Goal: Task Accomplishment & Management: Manage account settings

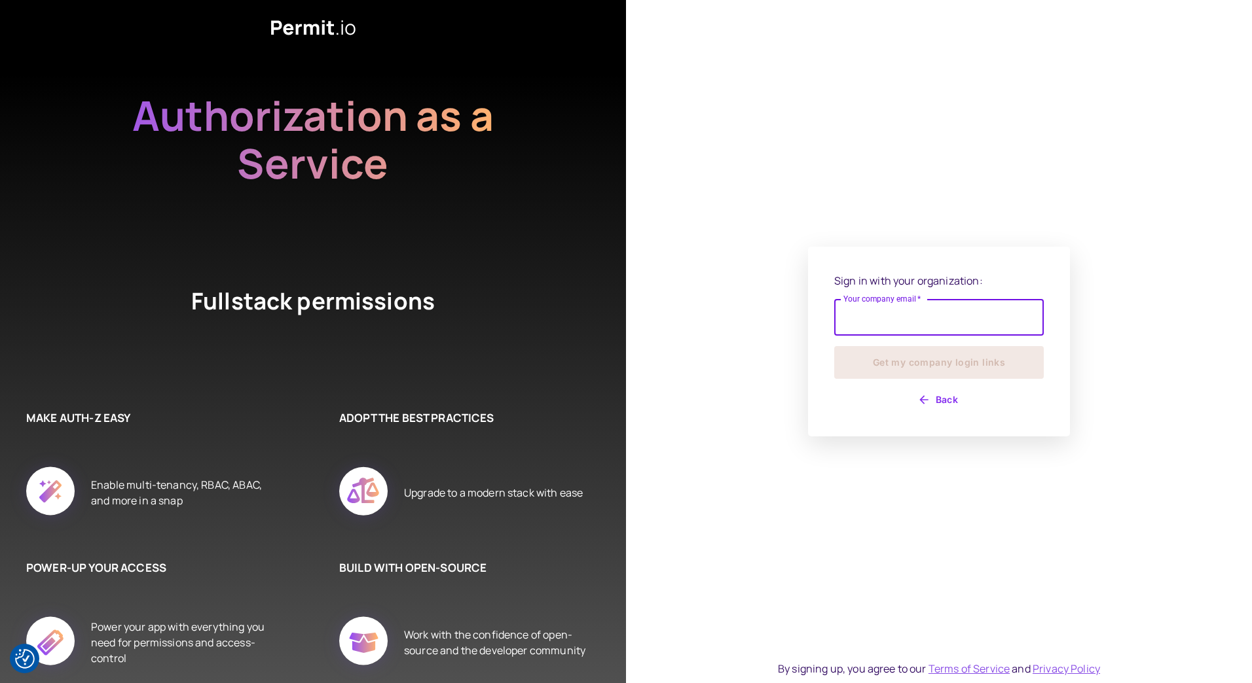
click at [854, 314] on input "Your company email   *" at bounding box center [938, 317] width 209 height 37
type input "**********"
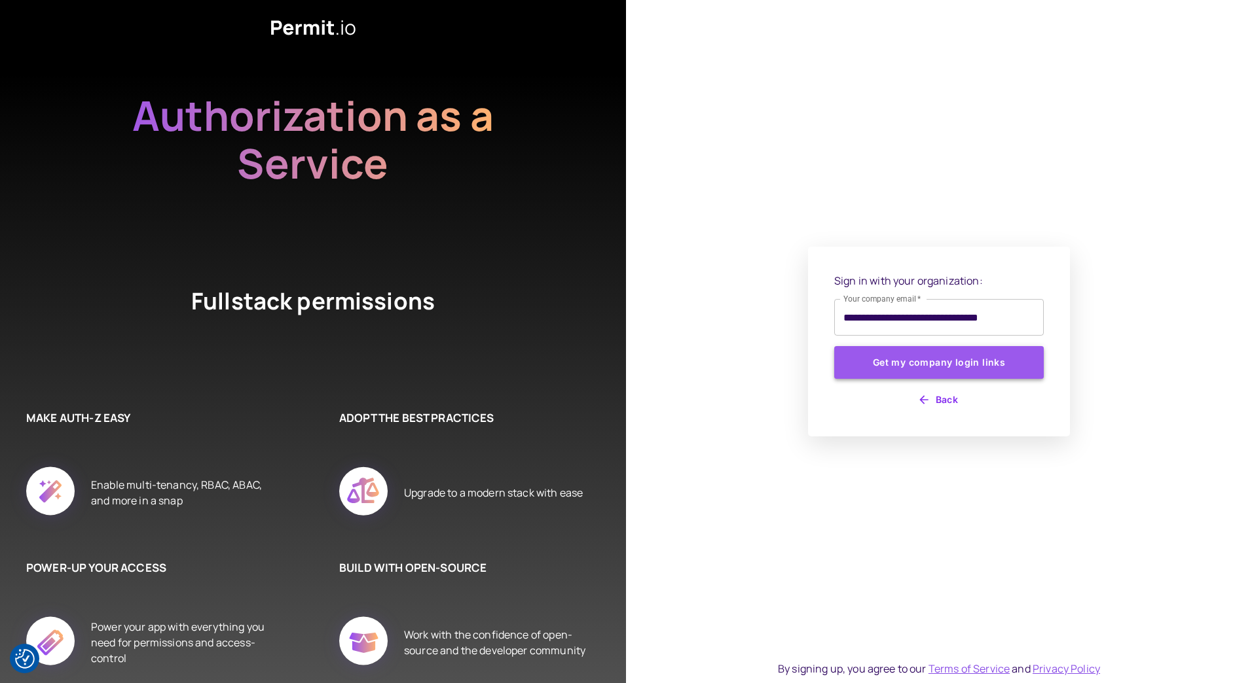
click at [879, 351] on button "Get my company login links" at bounding box center [938, 362] width 209 height 33
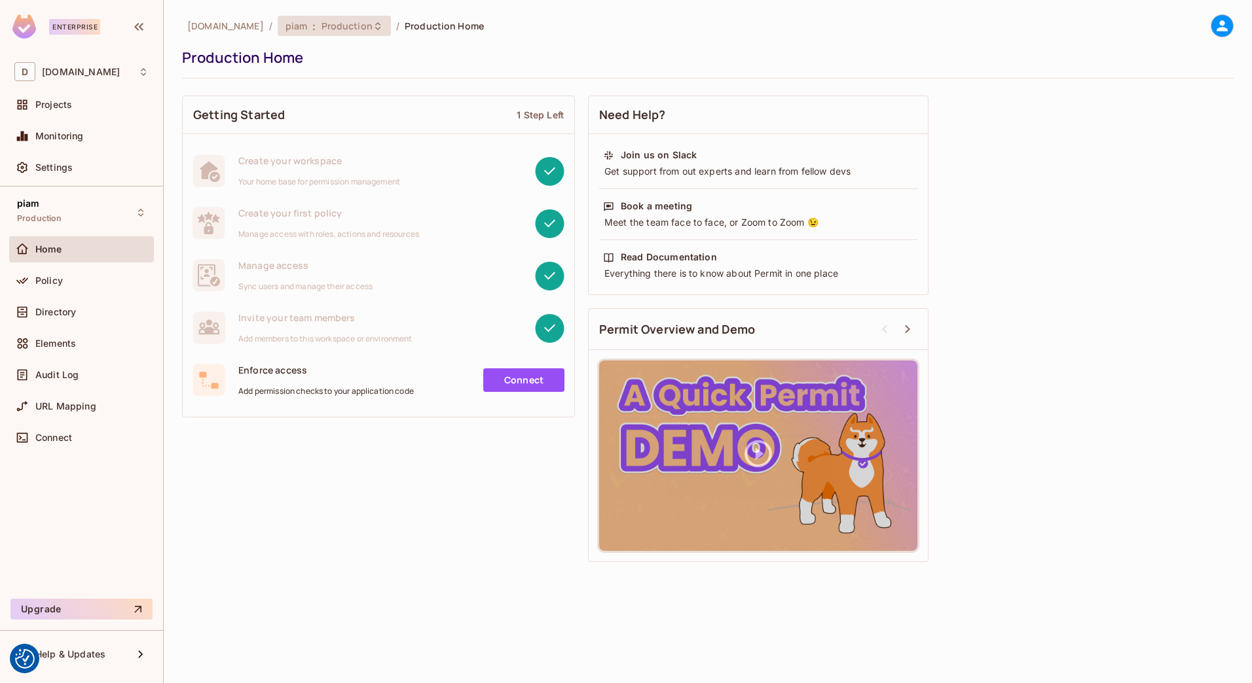
click at [312, 29] on span ":" at bounding box center [314, 26] width 5 height 10
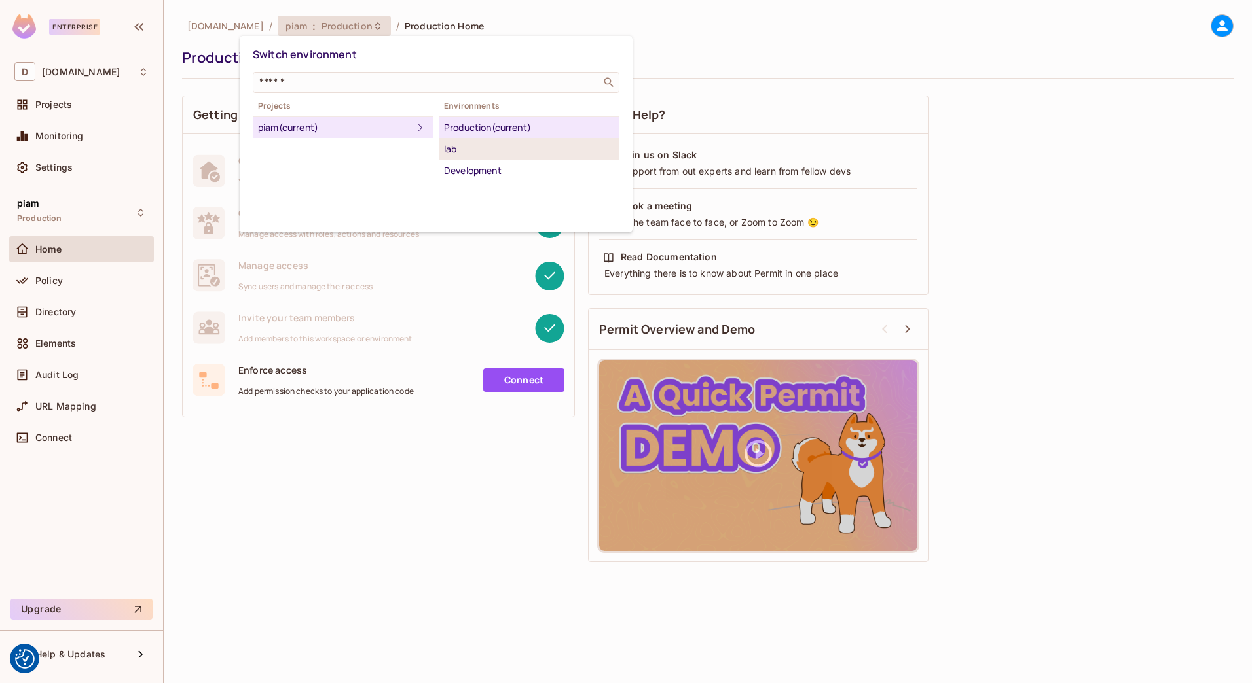
click at [467, 147] on div "lab" at bounding box center [529, 149] width 170 height 16
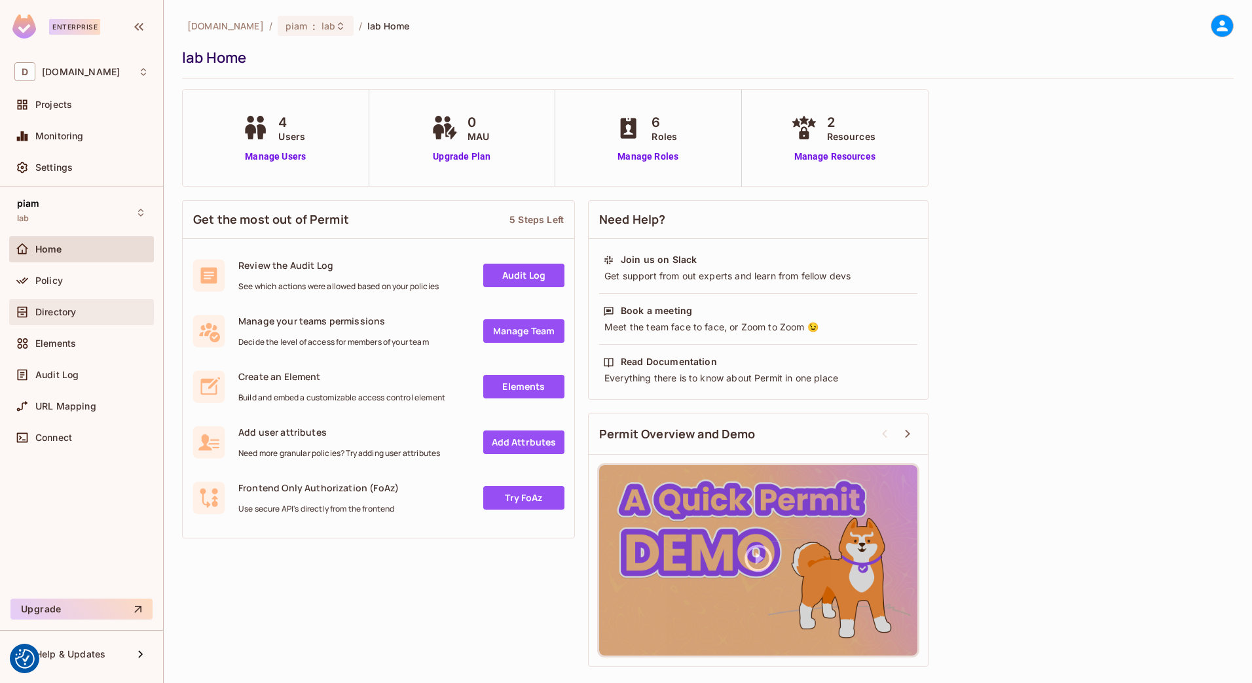
click at [79, 307] on div "Directory" at bounding box center [91, 312] width 113 height 10
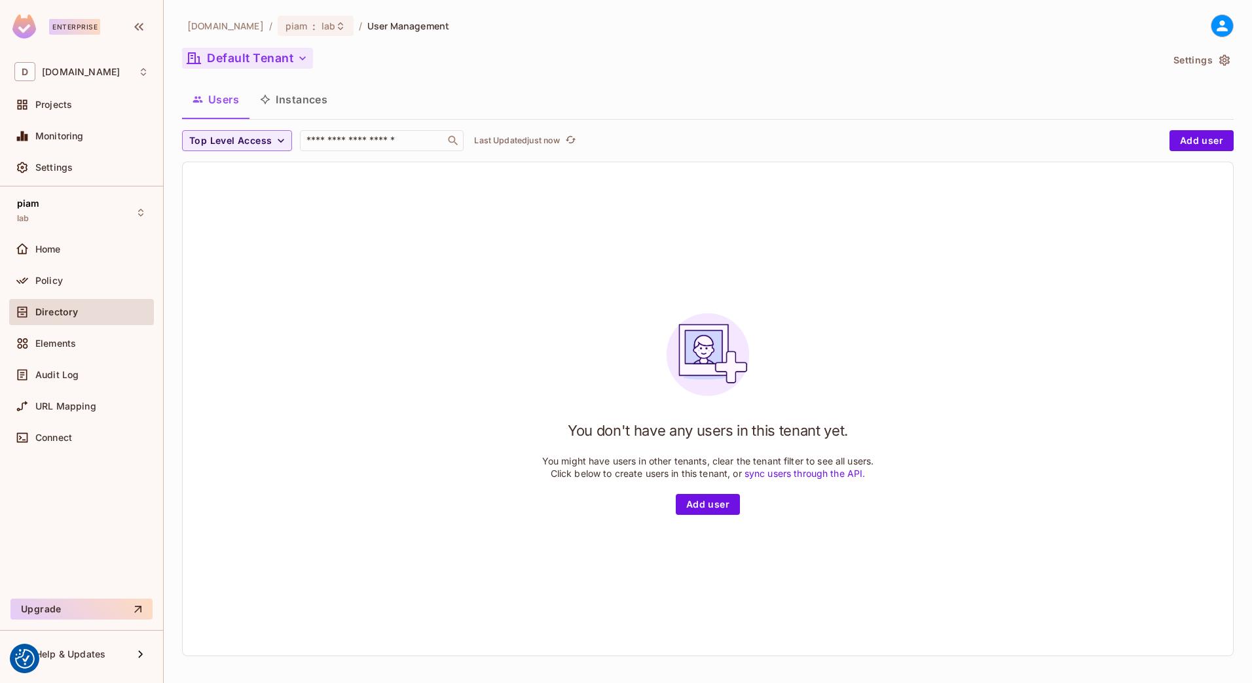
click at [247, 61] on button "Default Tenant" at bounding box center [247, 58] width 131 height 21
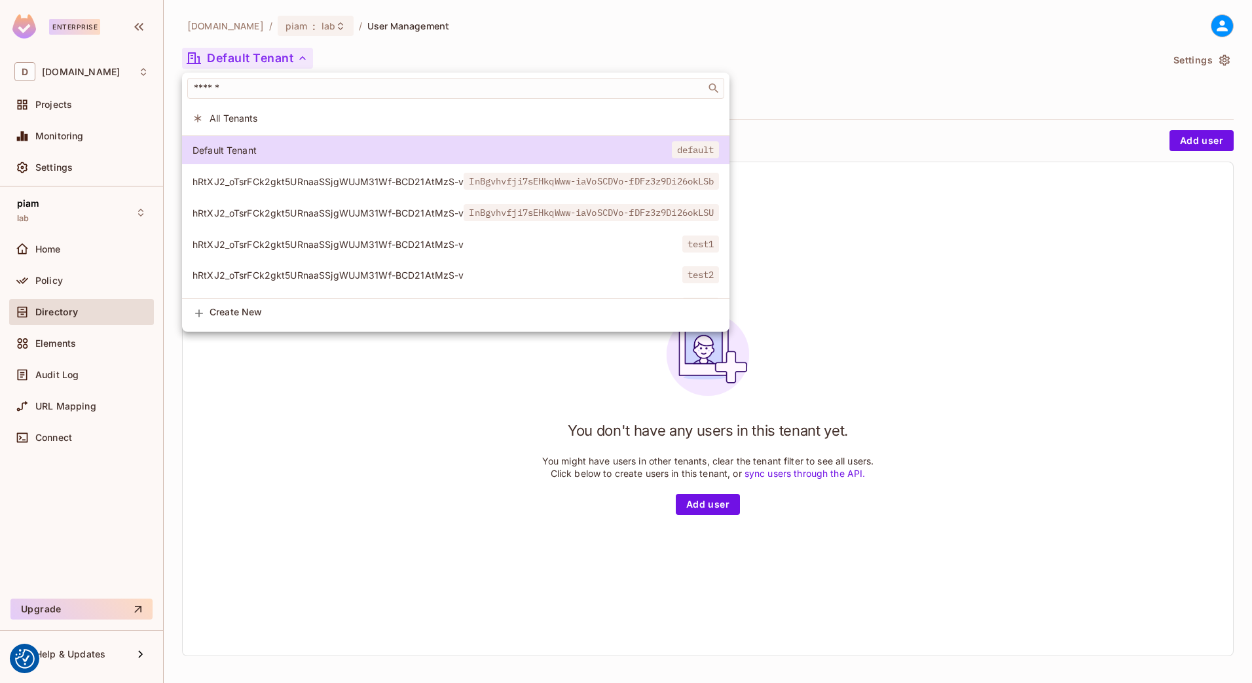
click at [345, 381] on div at bounding box center [626, 341] width 1252 height 683
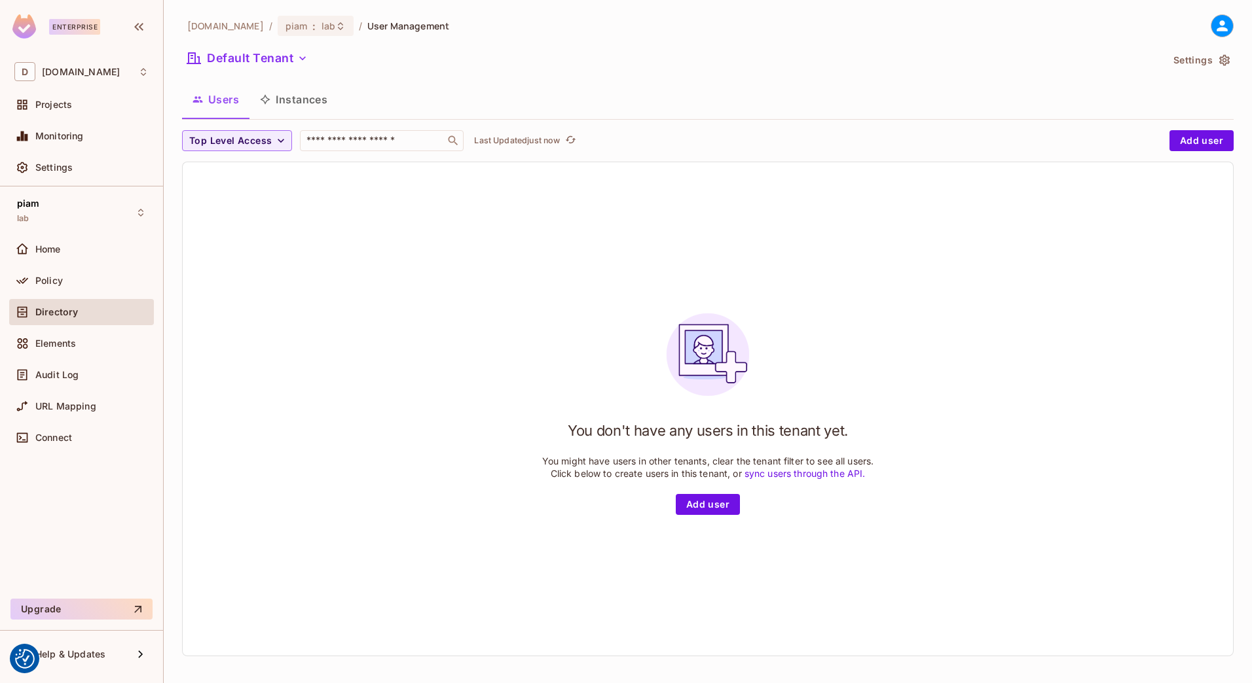
click at [297, 99] on button "Instances" at bounding box center [293, 99] width 88 height 33
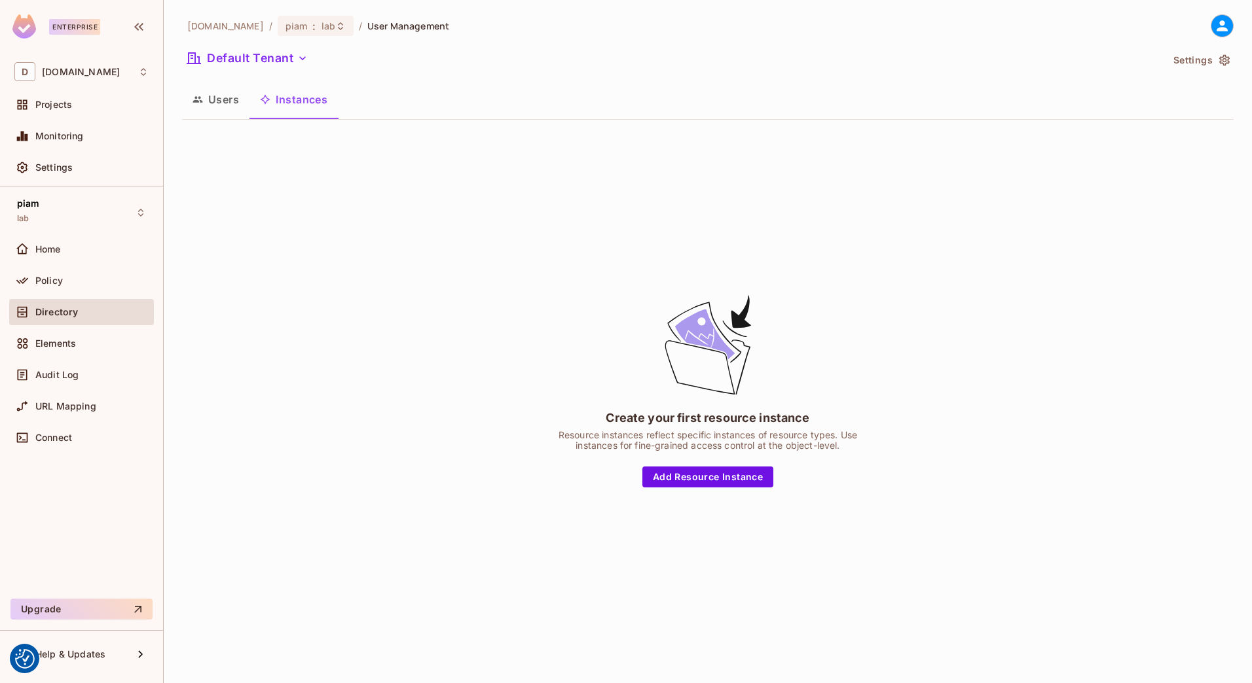
click at [242, 99] on button "Users" at bounding box center [215, 99] width 67 height 33
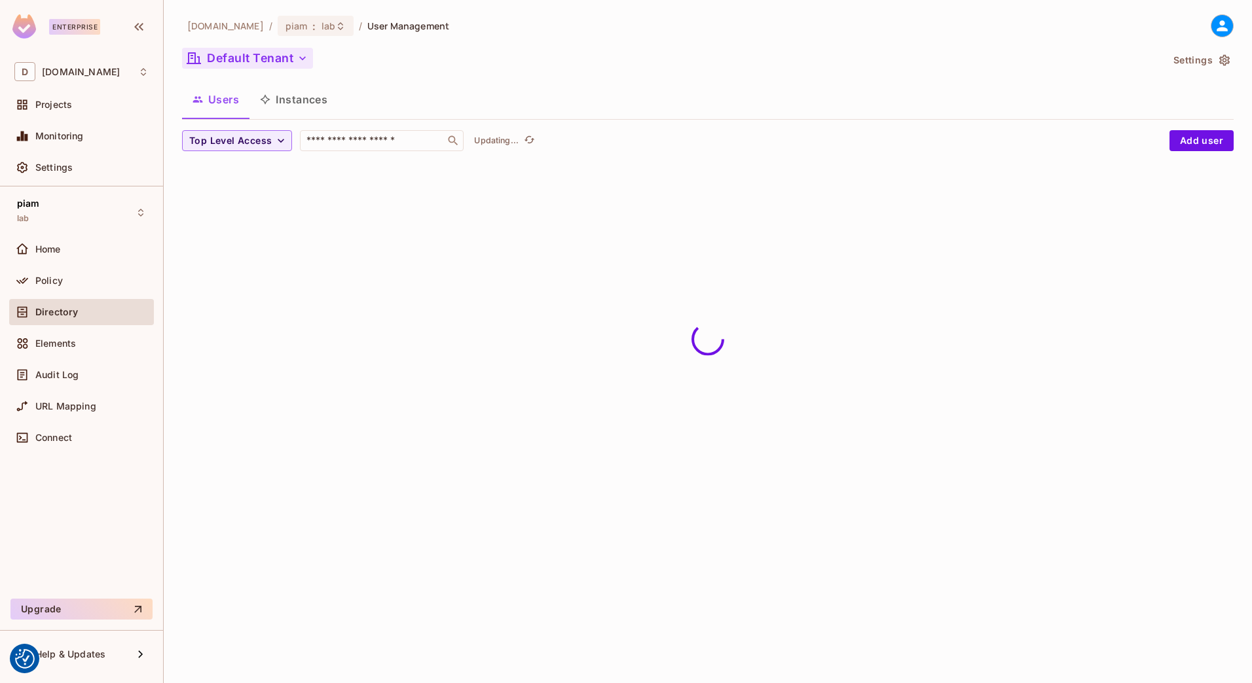
click at [260, 53] on button "Default Tenant" at bounding box center [247, 58] width 131 height 21
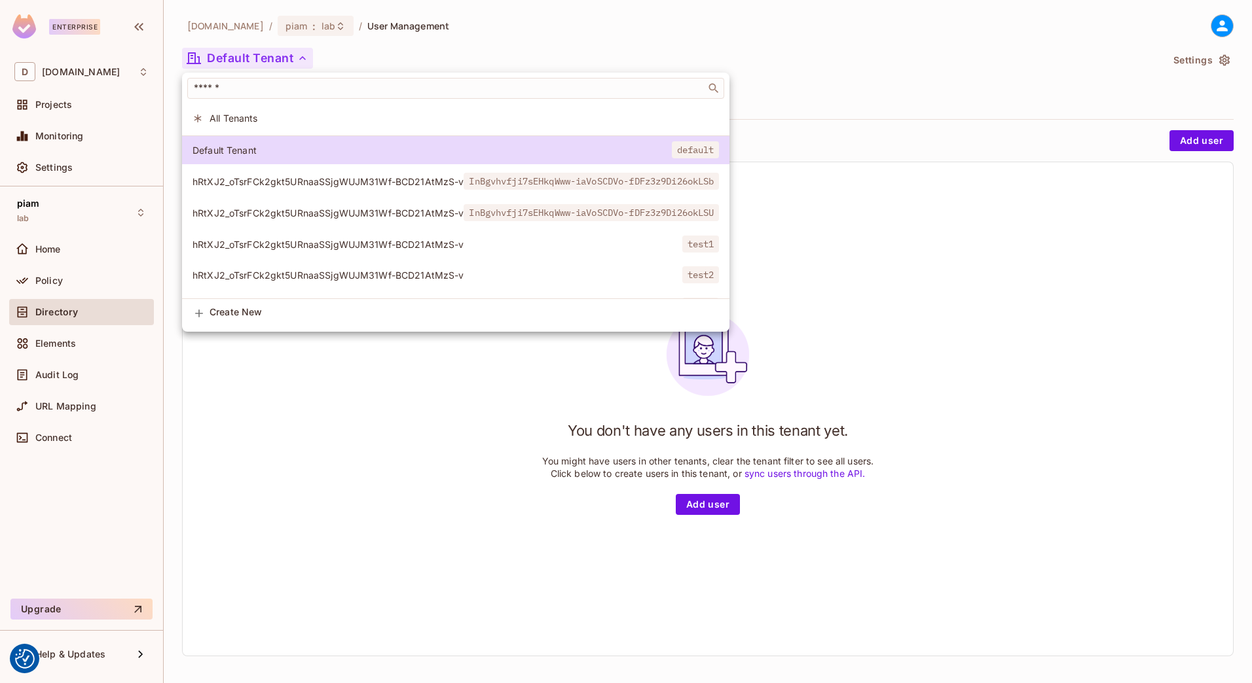
click at [260, 53] on div at bounding box center [626, 341] width 1252 height 683
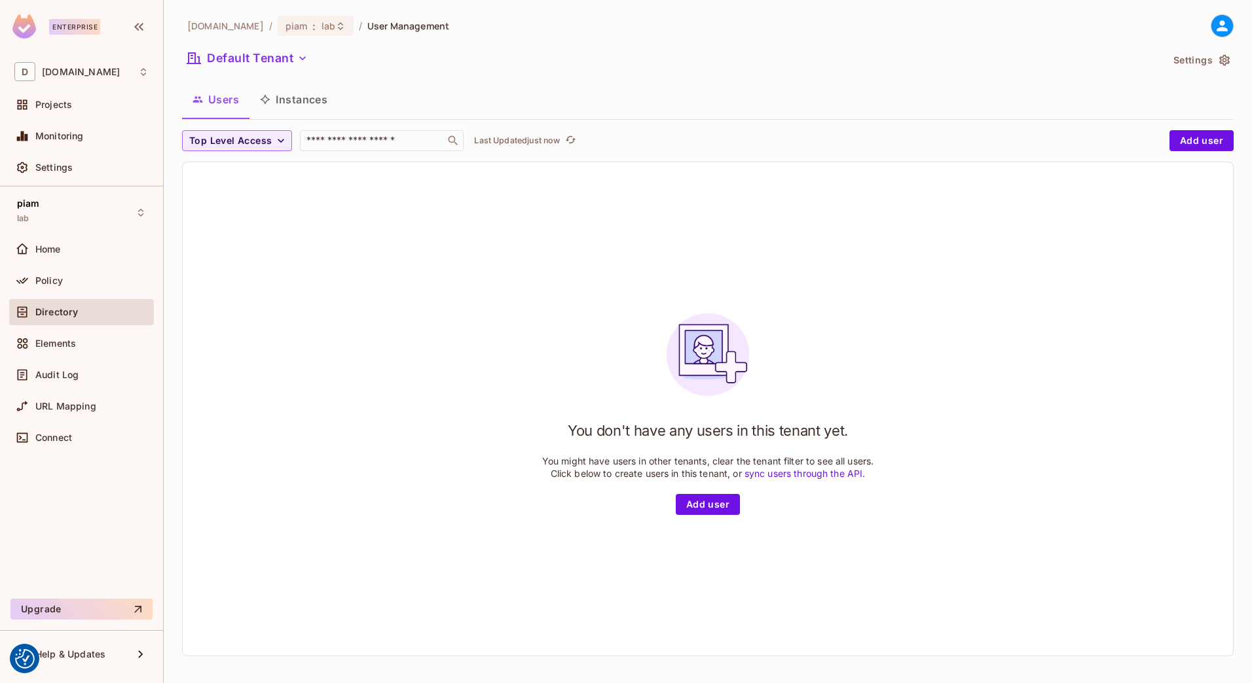
click at [278, 18] on div "piam : lab" at bounding box center [316, 26] width 76 height 20
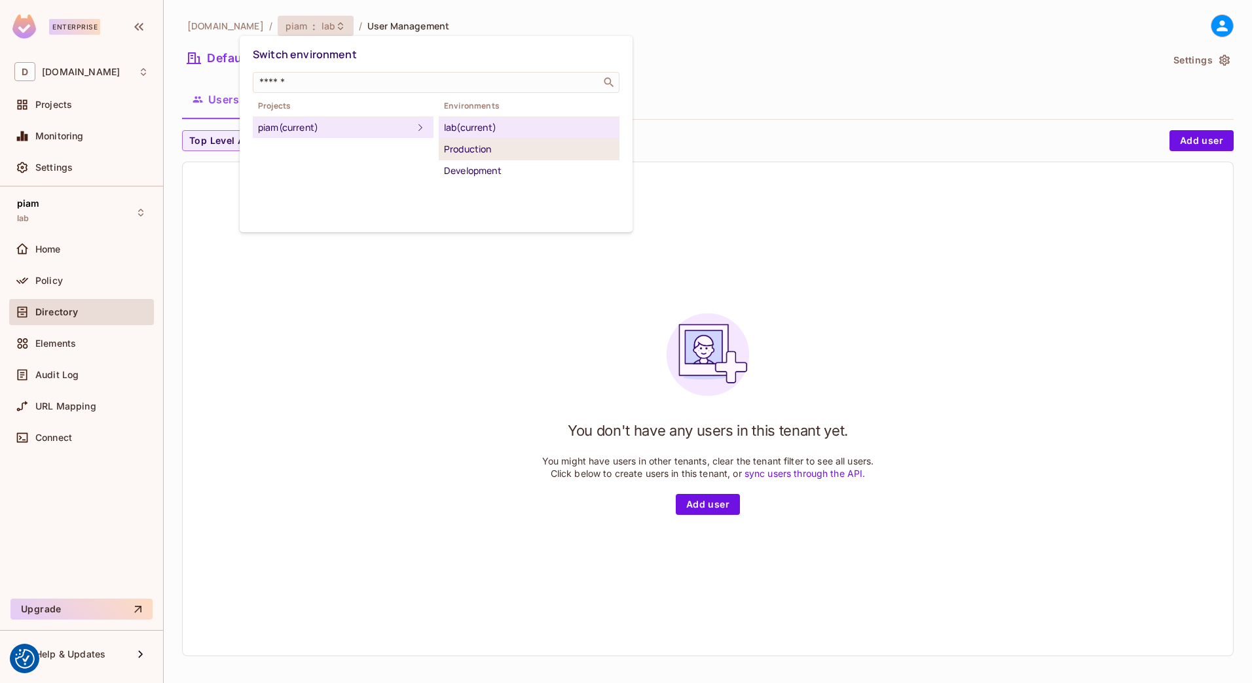
click at [486, 154] on div "Production" at bounding box center [529, 149] width 170 height 16
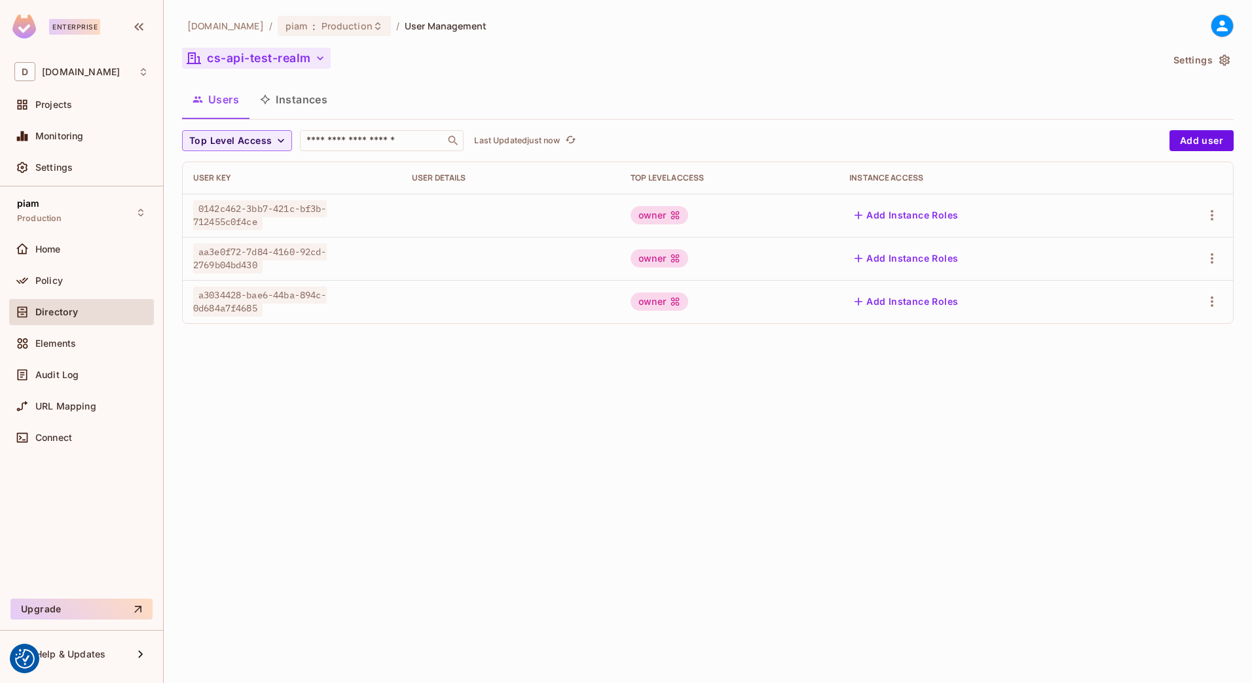
click at [249, 63] on button "cs-api-test-realm" at bounding box center [256, 58] width 149 height 21
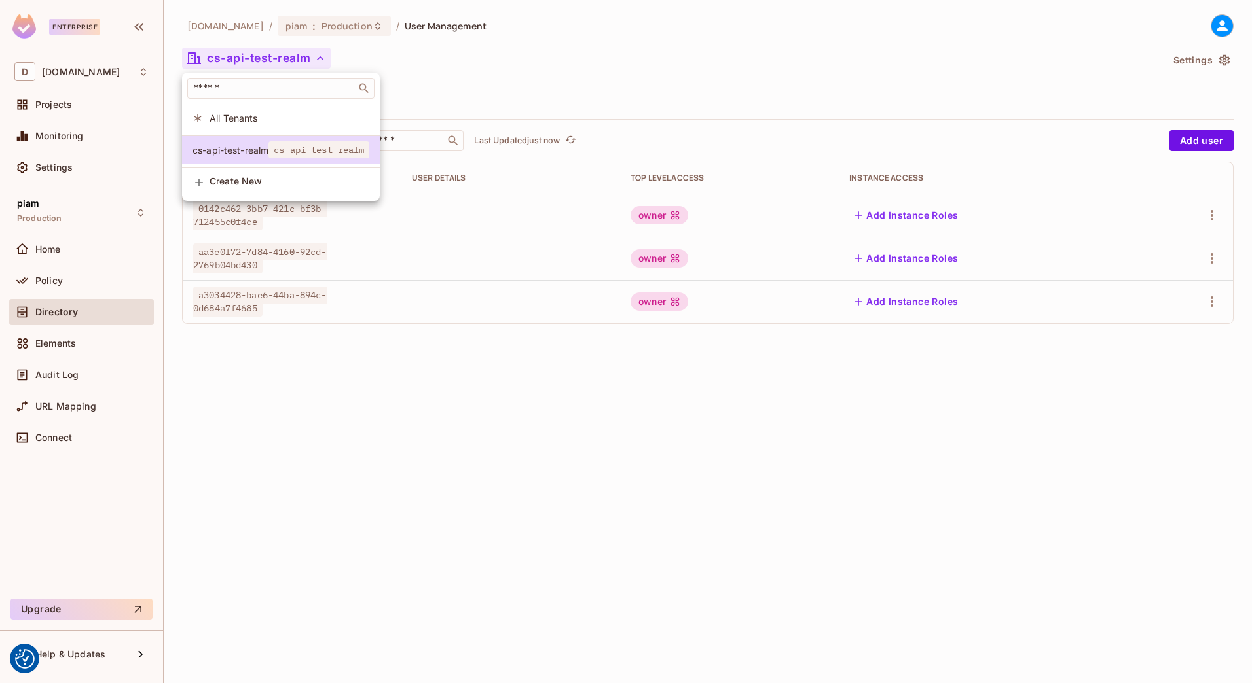
click at [249, 63] on div at bounding box center [626, 341] width 1252 height 683
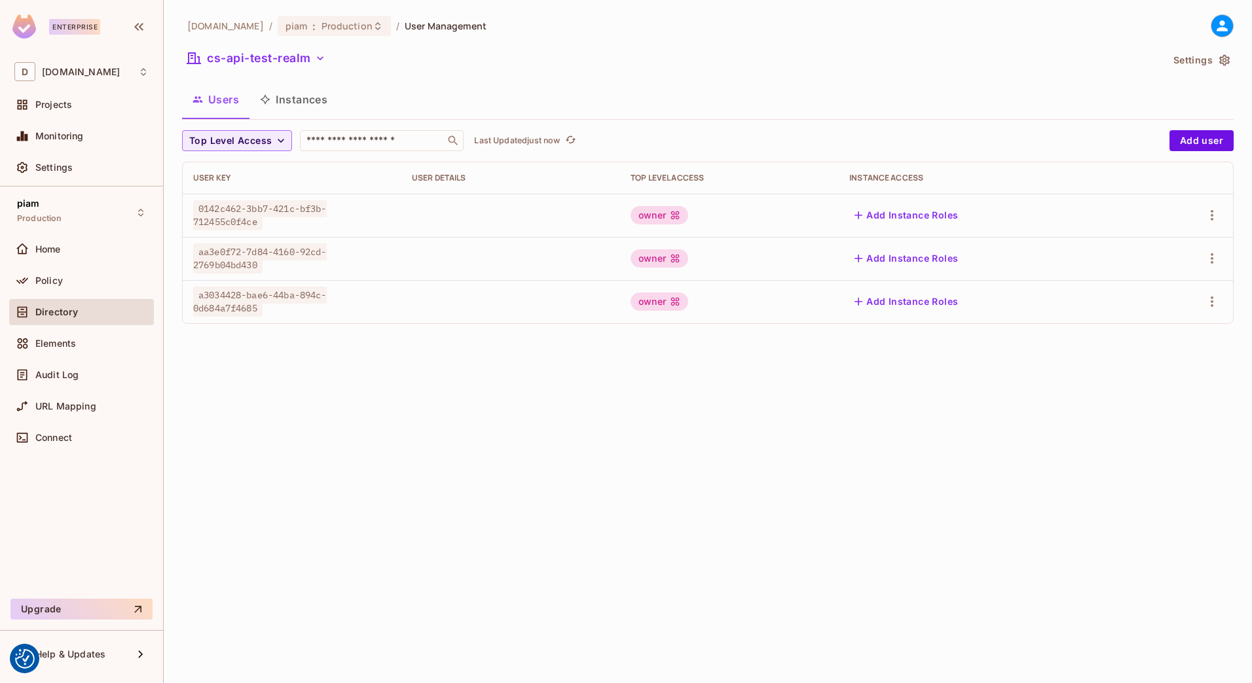
click at [318, 107] on button "Instances" at bounding box center [293, 99] width 88 height 33
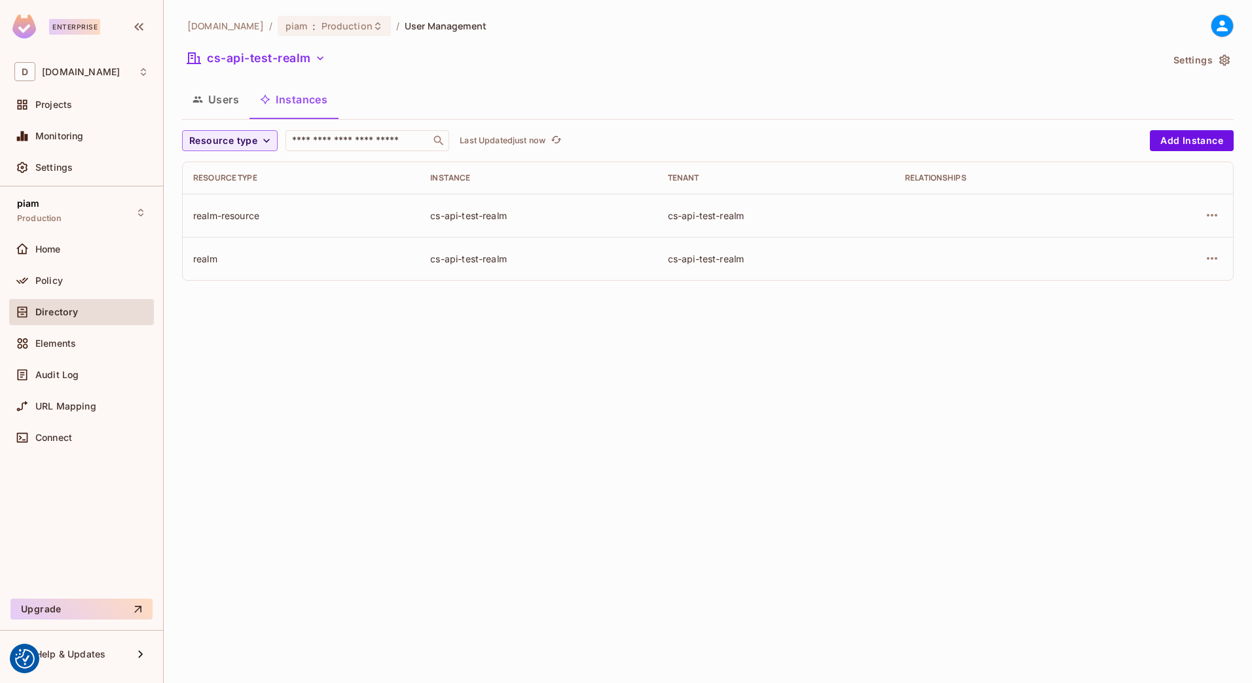
click at [212, 103] on button "Users" at bounding box center [215, 99] width 67 height 33
